Goal: Transaction & Acquisition: Purchase product/service

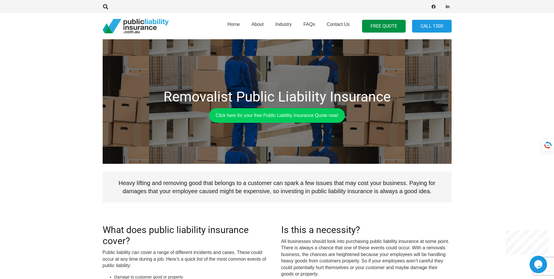
scroll to position [10, 0]
click at [237, 118] on link "Click here for your free Public Liability Insurance Quote now!" at bounding box center [277, 115] width 136 height 15
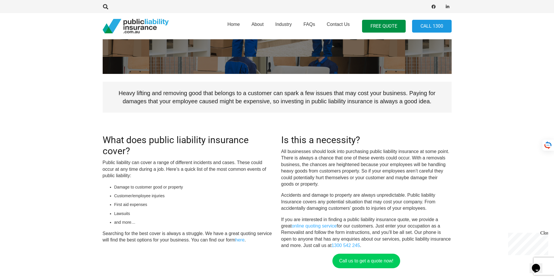
scroll to position [111, 0]
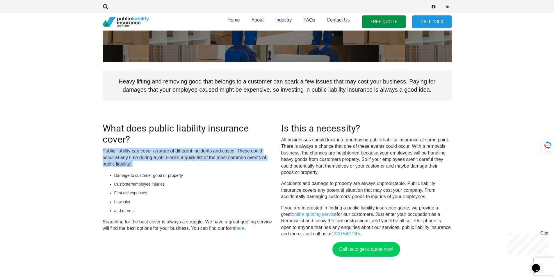
drag, startPoint x: 101, startPoint y: 150, endPoint x: 147, endPoint y: 168, distance: 49.2
click at [147, 168] on div "Removalist Public Liability Insurance Click here for your free Public Liability…" at bounding box center [277, 109] width 363 height 345
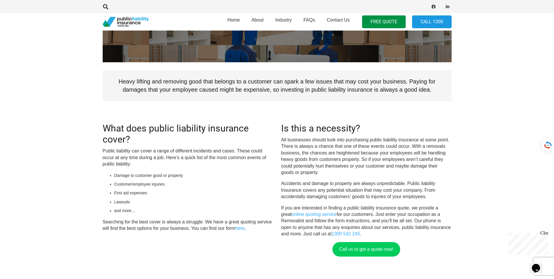
click at [121, 190] on li "First aid expenses" at bounding box center [193, 193] width 159 height 6
drag, startPoint x: 139, startPoint y: 209, endPoint x: 98, endPoint y: 169, distance: 57.0
click at [98, 169] on div "Removalist Public Liability Insurance Click here for your free Public Liability…" at bounding box center [277, 109] width 363 height 345
click at [81, 185] on section "Removalist Public Liability Insurance Click here for your free Public Liability…" at bounding box center [277, 90] width 554 height 403
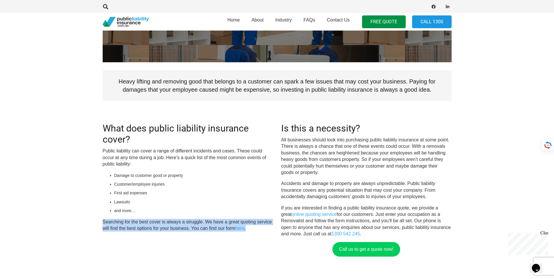
drag, startPoint x: 100, startPoint y: 223, endPoint x: 201, endPoint y: 244, distance: 103.0
click at [201, 244] on div "Removalist Public Liability Insurance Click here for your free Public Liability…" at bounding box center [277, 109] width 363 height 345
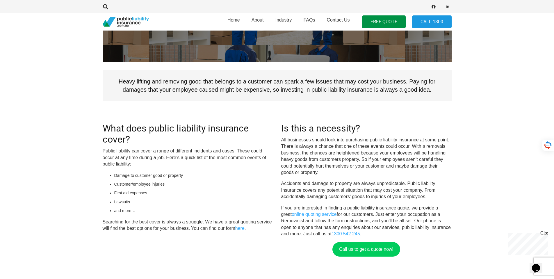
click at [195, 260] on div "Removalist Public Liability Insurance Click here for your free Public Liability…" at bounding box center [277, 109] width 349 height 345
